Goal: Check status: Check status

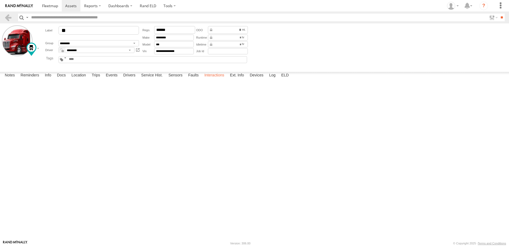
click at [218, 79] on label "Interactions" at bounding box center [214, 75] width 25 height 7
click at [112, 79] on label "Events" at bounding box center [111, 75] width 17 height 7
click at [197, 79] on label "Faults" at bounding box center [193, 75] width 16 height 7
click at [211, 79] on label "Interactions" at bounding box center [214, 75] width 25 height 7
click at [111, 79] on label "Events" at bounding box center [111, 75] width 17 height 7
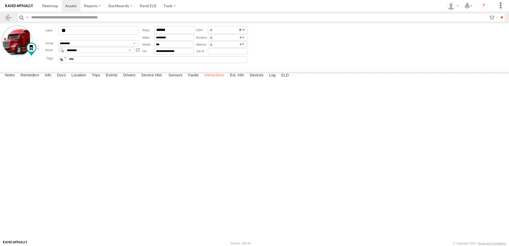
click at [214, 79] on label "Interactions" at bounding box center [214, 75] width 25 height 7
click at [7, 16] on link at bounding box center [8, 18] width 8 height 8
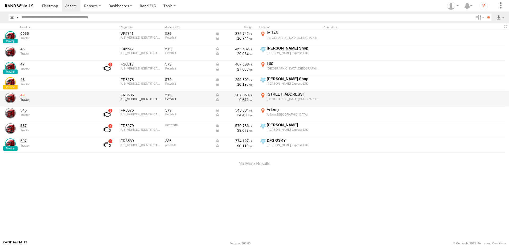
click at [24, 94] on link "49" at bounding box center [56, 95] width 73 height 5
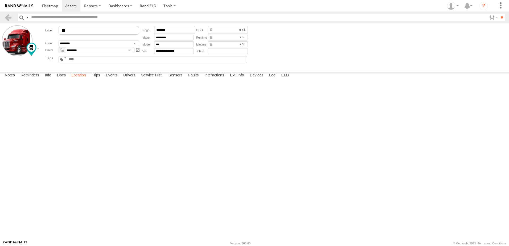
click at [81, 79] on label "Location" at bounding box center [79, 75] width 20 height 7
click at [0, 0] on label at bounding box center [0, 0] width 0 height 0
click at [0, 0] on span "Basemaps" at bounding box center [0, 0] width 0 height 0
click at [0, 0] on span "Satellite + Roadmap" at bounding box center [0, 0] width 0 height 0
drag, startPoint x: 301, startPoint y: 190, endPoint x: 293, endPoint y: 136, distance: 54.9
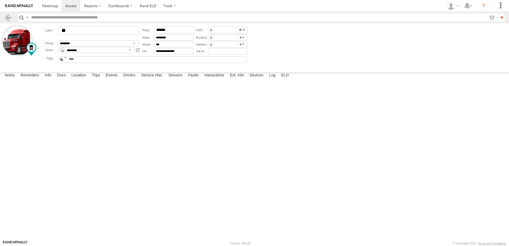
click at [0, 0] on div "49" at bounding box center [0, 0] width 0 height 0
drag, startPoint x: 302, startPoint y: 193, endPoint x: 302, endPoint y: 137, distance: 55.6
click at [0, 0] on div "49" at bounding box center [0, 0] width 0 height 0
click at [8, 15] on link at bounding box center [8, 18] width 8 height 8
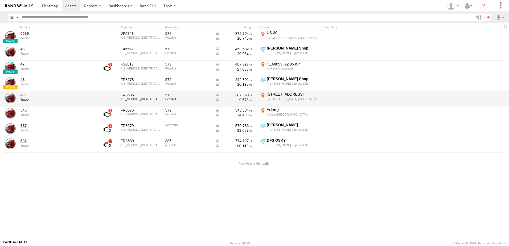
click at [22, 94] on link "49" at bounding box center [56, 95] width 73 height 5
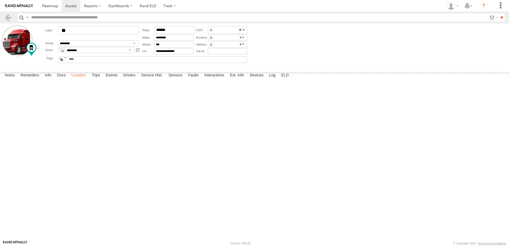
click at [80, 79] on label "Location" at bounding box center [79, 75] width 20 height 7
drag, startPoint x: 255, startPoint y: 144, endPoint x: 235, endPoint y: 178, distance: 39.9
click at [0, 0] on div "49" at bounding box center [0, 0] width 0 height 0
drag, startPoint x: 275, startPoint y: 122, endPoint x: 224, endPoint y: 208, distance: 99.4
click at [0, 0] on div "49" at bounding box center [0, 0] width 0 height 0
